Goal: Navigation & Orientation: Find specific page/section

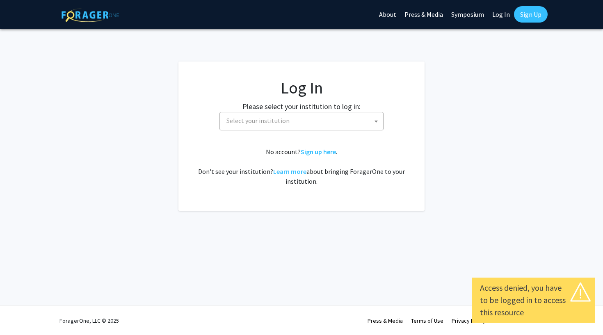
click at [499, 17] on link "Log In" at bounding box center [501, 14] width 26 height 29
select select "34"
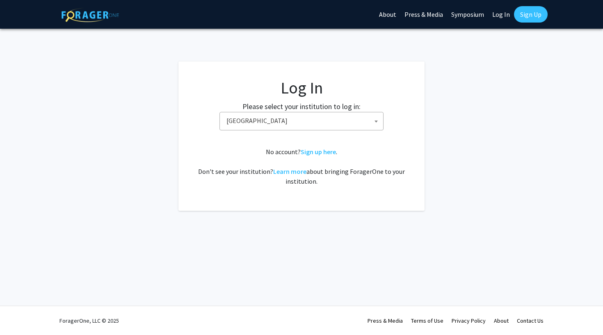
click at [500, 16] on link "Log In" at bounding box center [501, 14] width 26 height 29
click at [321, 128] on span "Baylor University" at bounding box center [303, 120] width 160 height 17
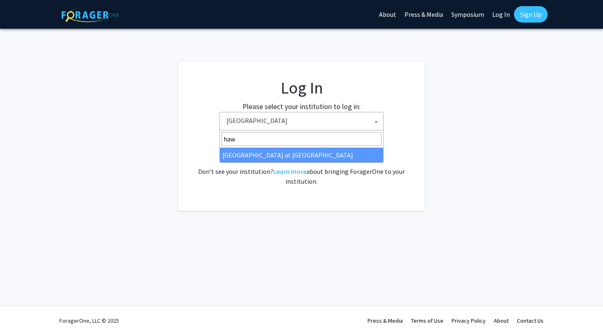
type input "hawa"
select select "18"
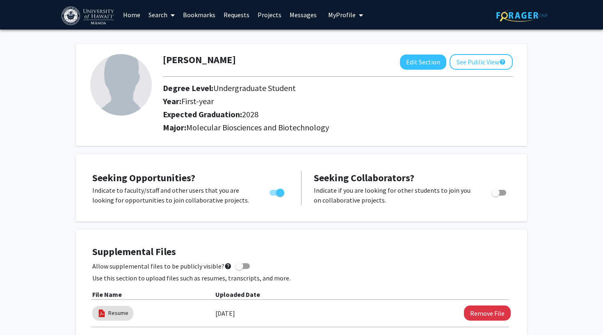
click at [134, 14] on link "Home" at bounding box center [131, 14] width 25 height 29
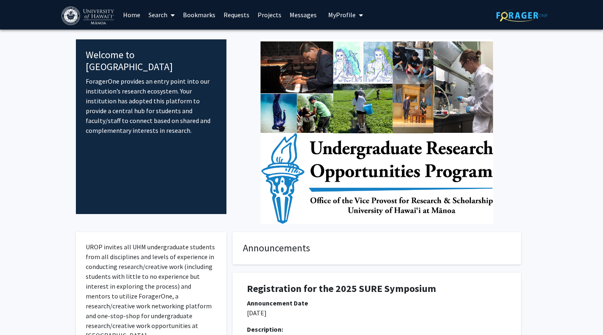
click at [158, 15] on link "Search" at bounding box center [161, 14] width 34 height 29
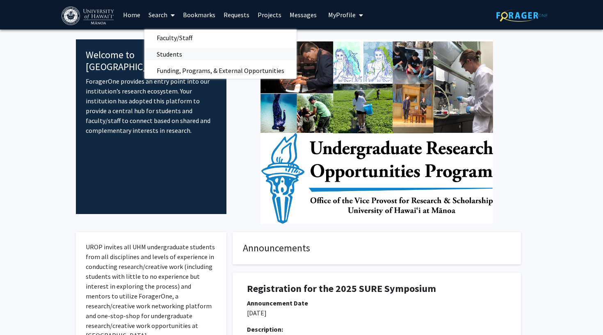
click at [188, 54] on span "Students" at bounding box center [169, 54] width 50 height 16
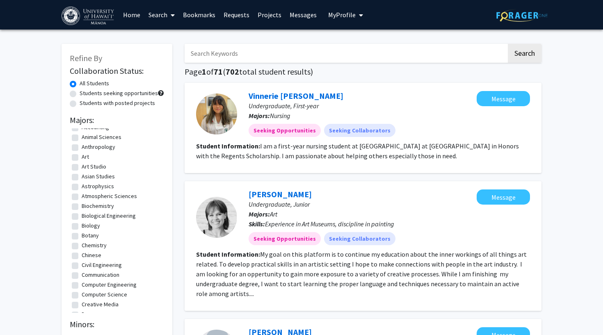
scroll to position [8, 0]
click at [268, 16] on link "Projects" at bounding box center [269, 14] width 32 height 29
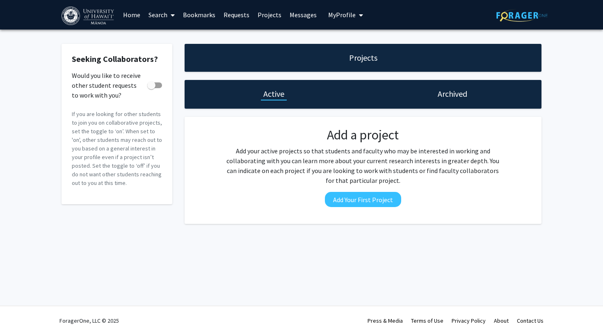
click at [349, 20] on button "My Profile" at bounding box center [346, 15] width 40 height 30
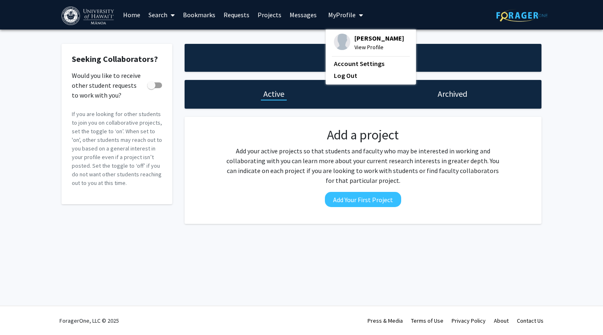
click at [276, 173] on p "Add your active projects so that students and faculty who may be interested in …" at bounding box center [363, 165] width 278 height 39
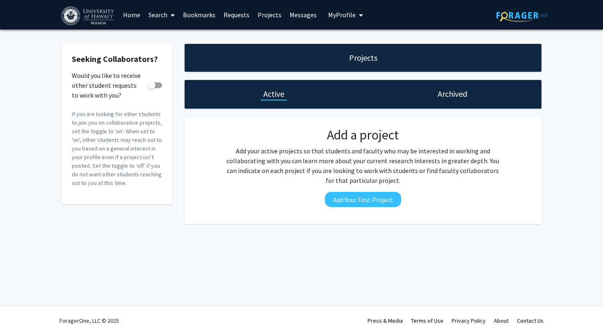
click at [330, 17] on span "My Profile" at bounding box center [341, 15] width 27 height 8
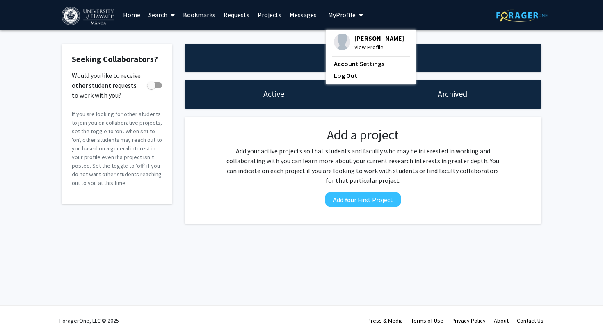
click at [170, 14] on span at bounding box center [170, 15] width 7 height 29
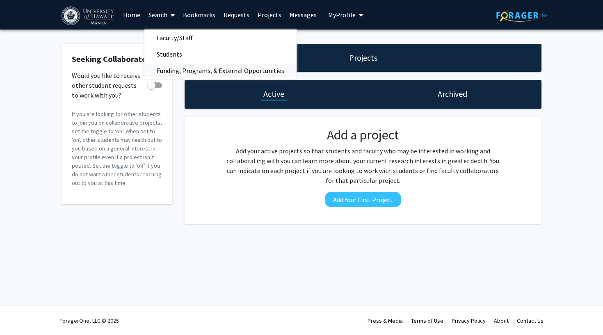
click at [181, 73] on span "Funding, Programs, & External Opportunities" at bounding box center [220, 70] width 152 height 16
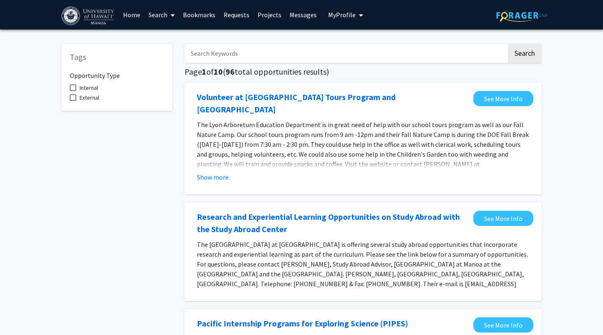
click at [133, 14] on link "Home" at bounding box center [131, 14] width 25 height 29
